Goal: Information Seeking & Learning: Compare options

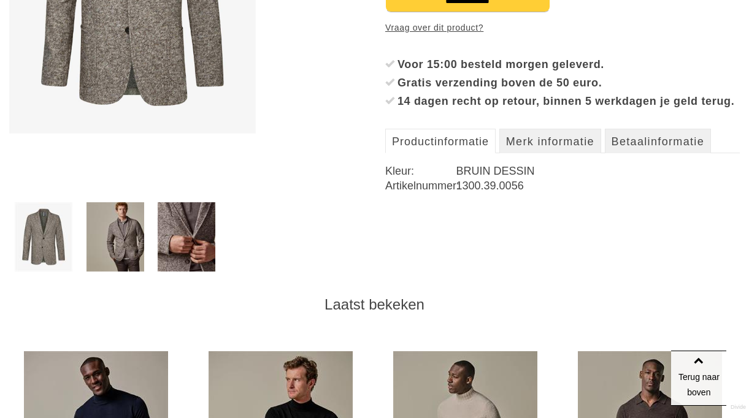
scroll to position [368, 0]
click at [186, 261] on img at bounding box center [187, 236] width 58 height 69
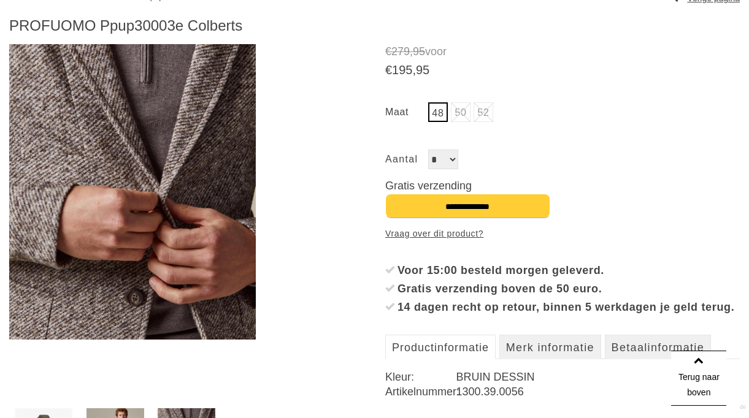
scroll to position [123, 0]
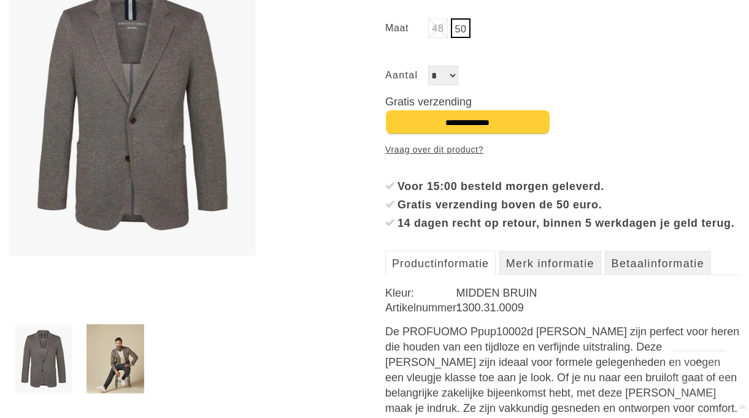
scroll to position [307, 0]
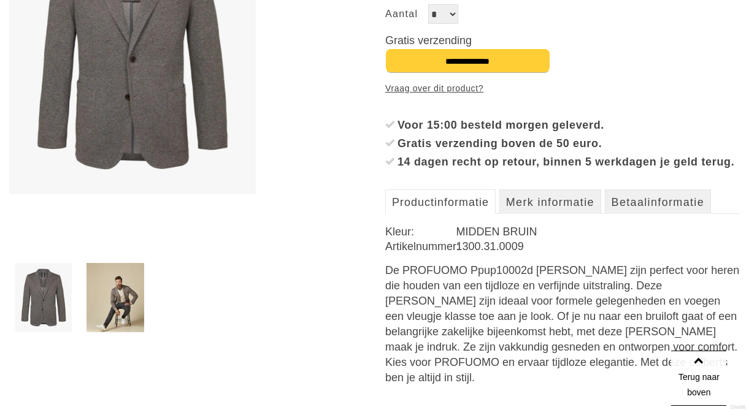
click at [122, 301] on img at bounding box center [116, 297] width 58 height 69
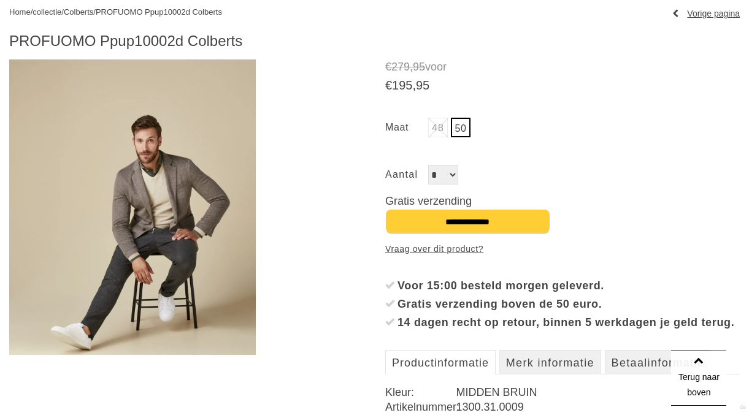
scroll to position [123, 0]
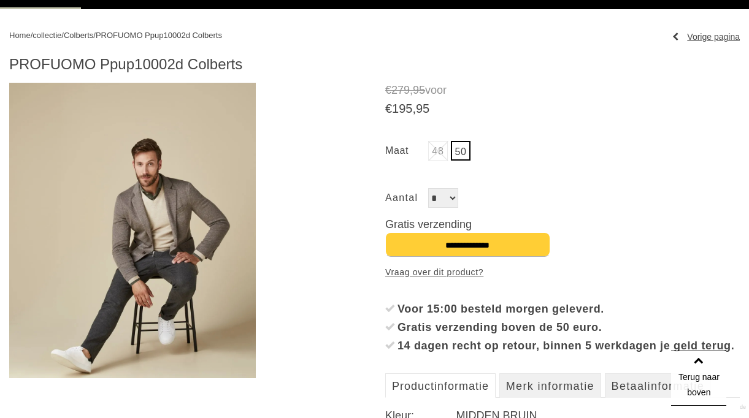
click at [164, 189] on img at bounding box center [132, 231] width 247 height 296
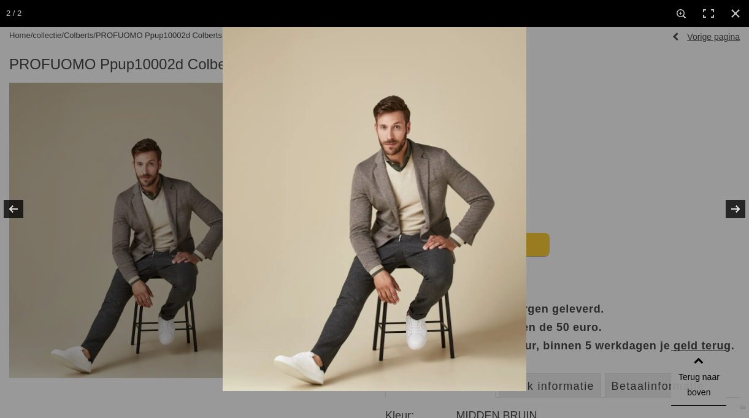
click at [381, 196] on img at bounding box center [375, 209] width 304 height 364
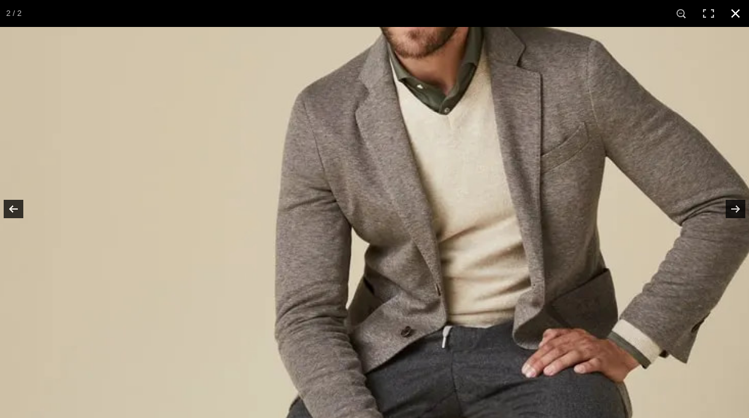
click at [739, 19] on link at bounding box center [735, 13] width 27 height 27
